Goal: Navigation & Orientation: Find specific page/section

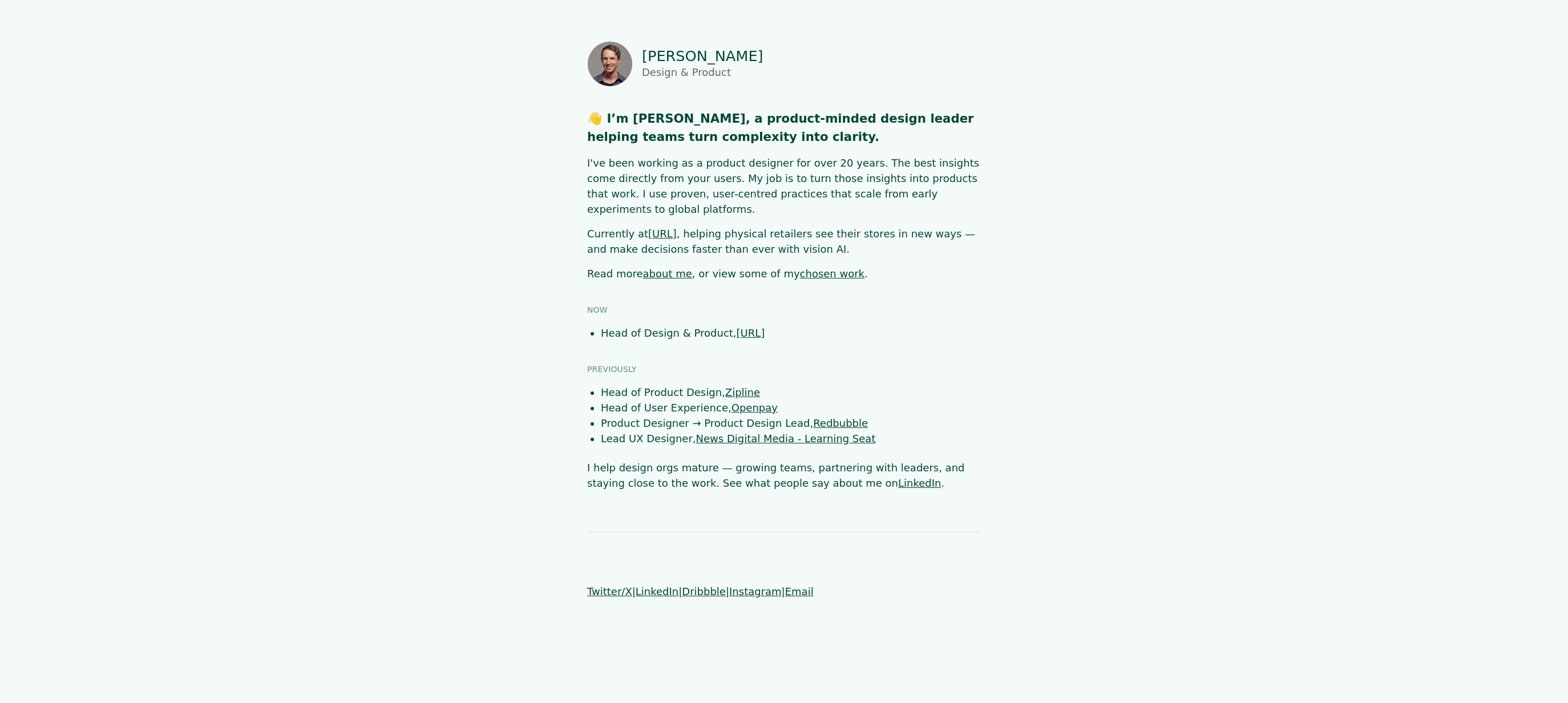
click at [661, 268] on link "about me" at bounding box center [668, 273] width 49 height 12
click at [810, 268] on link "chosen work" at bounding box center [832, 273] width 64 height 12
